Goal: Register for event/course

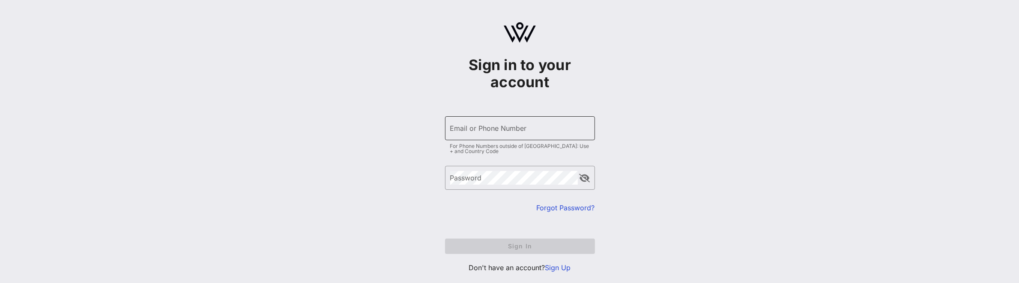
click at [491, 128] on input "Email or Phone Number" at bounding box center [520, 129] width 140 height 14
click at [492, 128] on input "Email or Phone Number" at bounding box center [520, 129] width 140 height 14
type input "[PERSON_NAME][EMAIL_ADDRESS][PERSON_NAME][DOMAIN_NAME]"
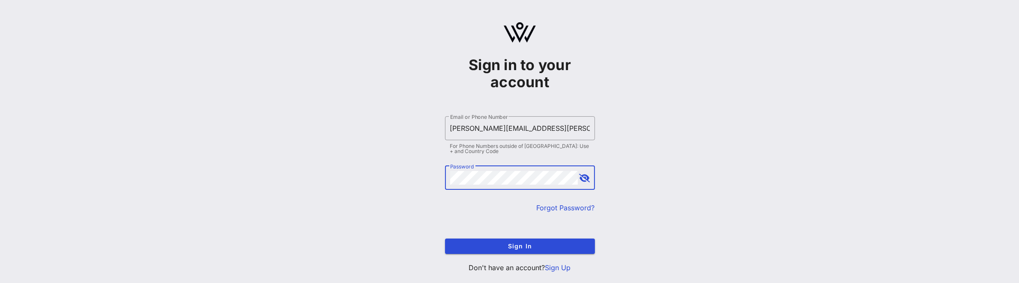
click at [589, 179] on div "​ Password" at bounding box center [520, 178] width 150 height 24
click at [586, 182] on button "append icon" at bounding box center [584, 178] width 11 height 9
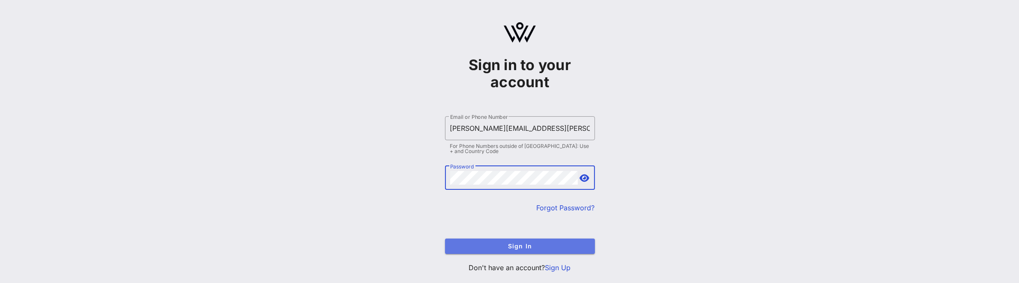
click at [471, 246] on span "Sign In" at bounding box center [520, 246] width 136 height 7
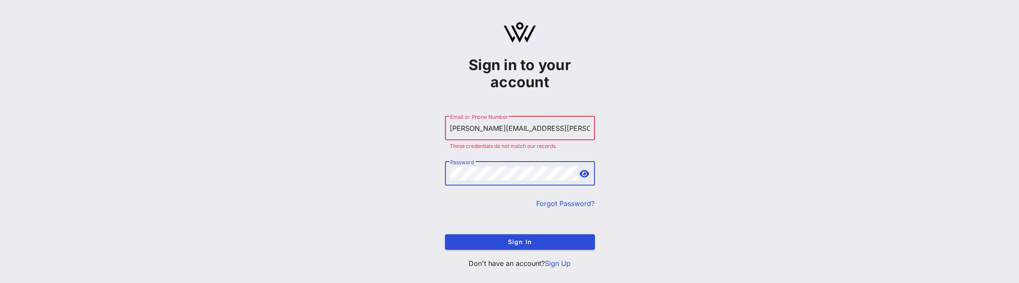
click at [445, 235] on button "Sign In" at bounding box center [520, 242] width 150 height 15
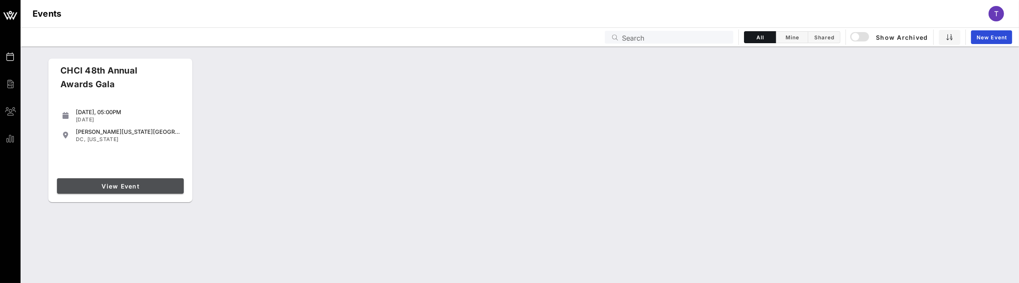
click at [107, 188] on span "View Event" at bounding box center [120, 186] width 120 height 7
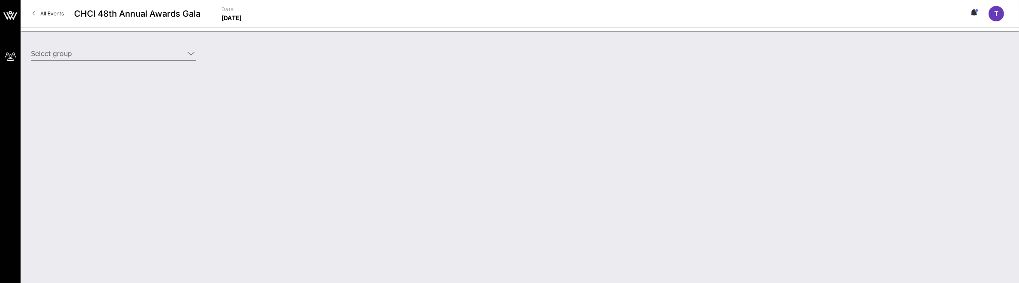
type input "BP America ([GEOGRAPHIC_DATA]) [[PERSON_NAME], [PERSON_NAME][EMAIL_ADDRESS][PER…"
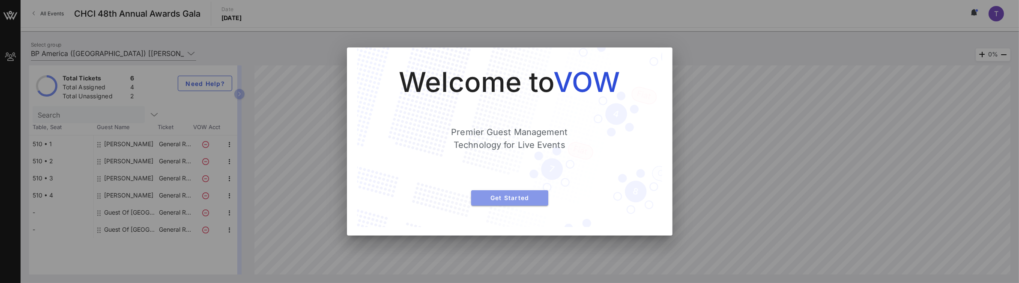
click at [532, 195] on span "Get Started" at bounding box center [509, 197] width 63 height 7
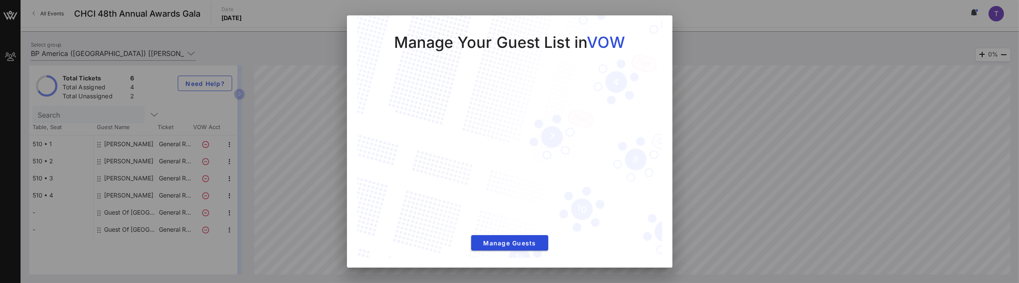
click at [832, 146] on div at bounding box center [509, 141] width 1019 height 283
